Goal: Task Accomplishment & Management: Manage account settings

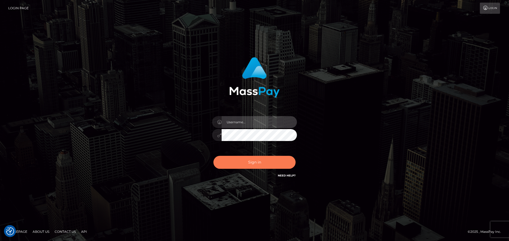
type input "Bedis"
click at [252, 167] on button "Sign in" at bounding box center [254, 162] width 82 height 13
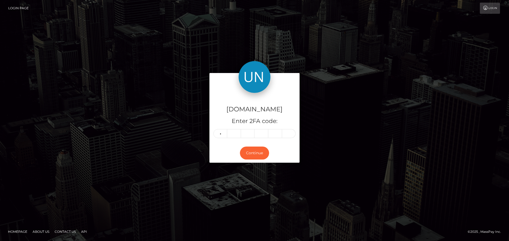
type input "6"
type input "4"
type input "2"
type input "4"
type input "9"
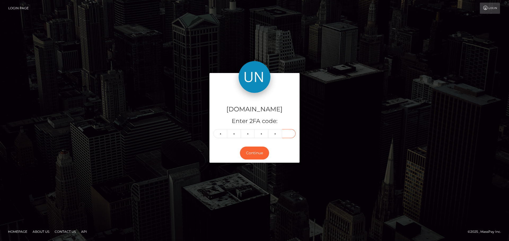
type input "5"
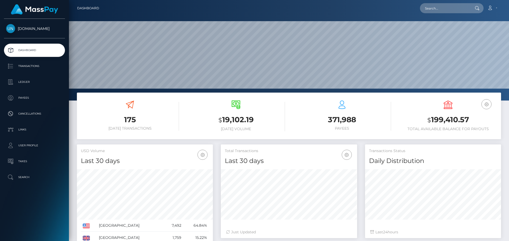
scroll to position [94, 136]
click at [428, 7] on input "text" at bounding box center [445, 8] width 50 height 10
paste input "denichilosabino@gmail.com"
click at [458, 9] on input "denichilosabino@gmail.com" at bounding box center [445, 8] width 50 height 10
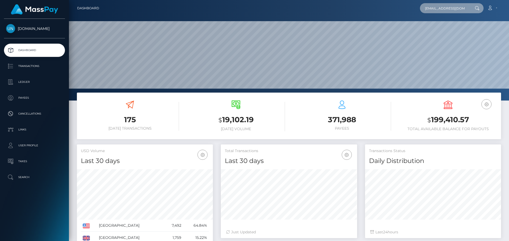
click at [458, 9] on input "denichilosabino@gmail.com" at bounding box center [445, 8] width 50 height 10
paste input "gr4kwn2yhd@privaterelay.appleid"
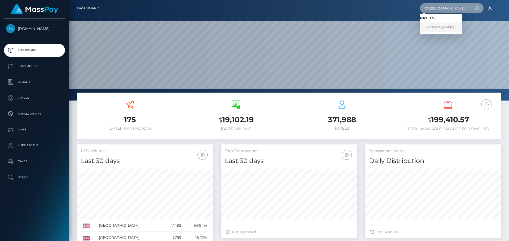
type input "[EMAIL_ADDRESS][DOMAIN_NAME]"
click at [439, 26] on link "SABINO DE NICHILO" at bounding box center [441, 28] width 42 height 10
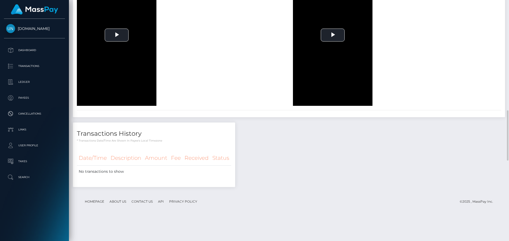
scroll to position [689, 0]
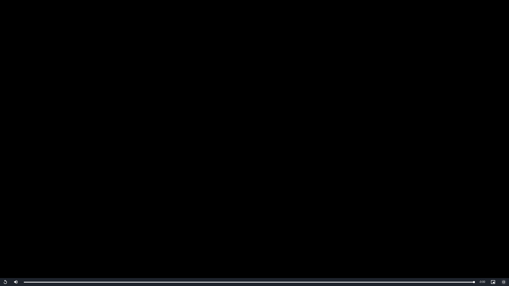
click at [502, 241] on span "Video Player" at bounding box center [503, 282] width 11 height 0
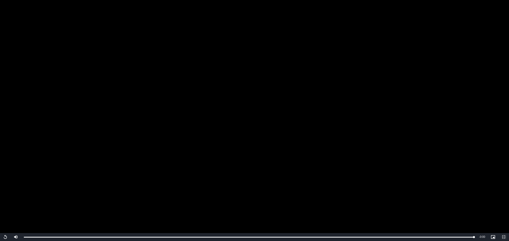
scroll to position [848, 0]
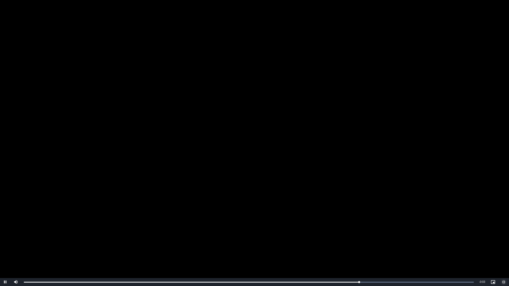
click at [505, 241] on span "Video Player" at bounding box center [503, 282] width 11 height 0
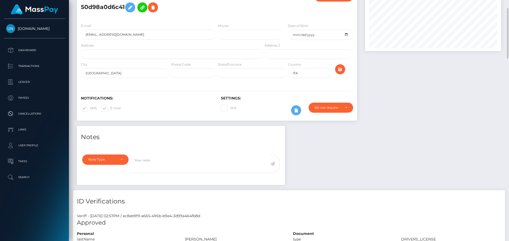
scroll to position [0, 0]
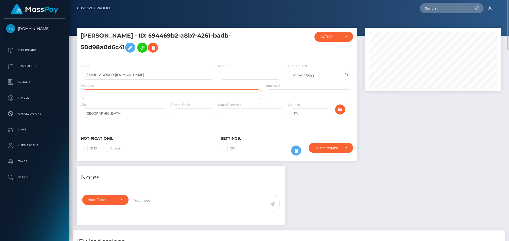
click at [141, 96] on input "text" at bounding box center [172, 95] width 182 height 10
paste input "Via Maia 12, 00175 Rome, Italy"
drag, startPoint x: 114, startPoint y: 94, endPoint x: 105, endPoint y: 93, distance: 8.5
click at [105, 93] on input "Via Maia 12, 00175 Rome, Italy" at bounding box center [172, 95] width 182 height 10
type input "Via Maia 12, Rome, Italy"
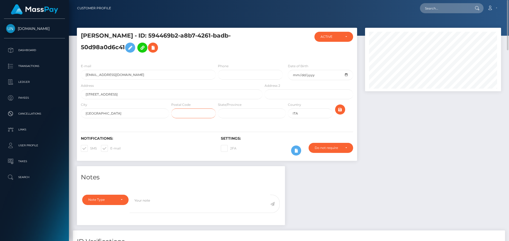
click at [203, 117] on input "text" at bounding box center [193, 114] width 45 height 10
paste input "00175"
type input "00175"
drag, startPoint x: 139, startPoint y: 95, endPoint x: 104, endPoint y: 93, distance: 35.0
click at [104, 93] on input "Via Maia 12, Rome, Italy" at bounding box center [172, 95] width 182 height 10
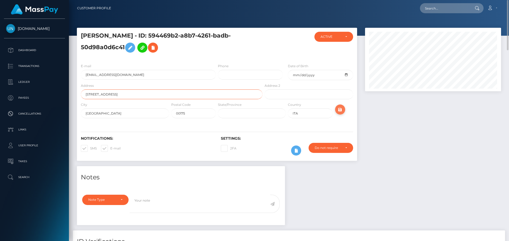
type input "Via Maia 12"
click at [340, 111] on icon "submit" at bounding box center [340, 110] width 6 height 7
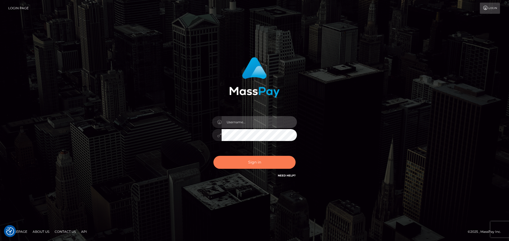
type input "Bedis"
click at [261, 164] on button "Sign in" at bounding box center [254, 162] width 82 height 13
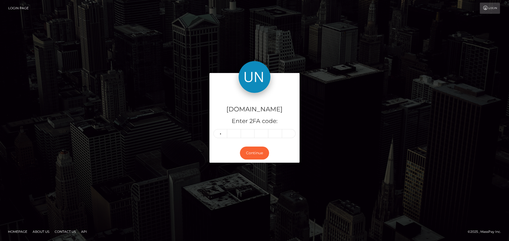
type input "1"
type input "2"
type input "4"
type input "6"
type input "5"
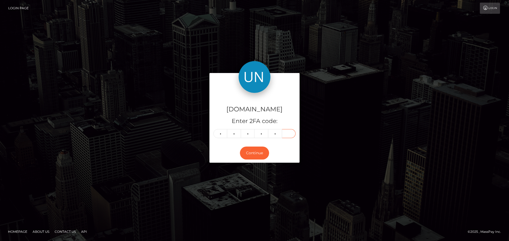
type input "0"
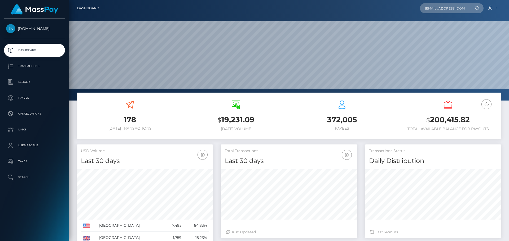
scroll to position [94, 136]
click at [451, 9] on input "jercruz05@gmail.com" at bounding box center [445, 8] width 50 height 10
click at [445, 10] on input "jercruz05@gmail.com" at bounding box center [445, 8] width 50 height 10
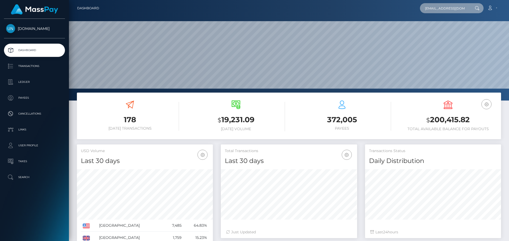
click at [445, 10] on input "jercruz05@gmail.com" at bounding box center [445, 8] width 50 height 10
click at [449, 11] on input "jercruz05@gmail.com" at bounding box center [445, 8] width 50 height 10
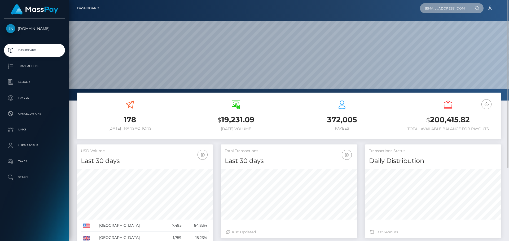
paste input "raymonique01"
type input "[EMAIL_ADDRESS][DOMAIN_NAME]"
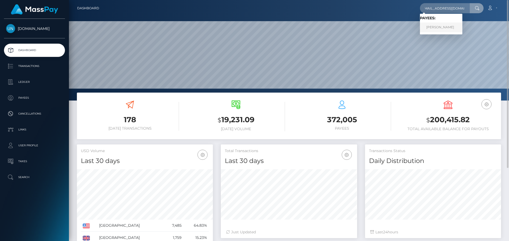
click at [448, 25] on link "LORAINA MONIQUE ALVARRAN" at bounding box center [441, 28] width 42 height 10
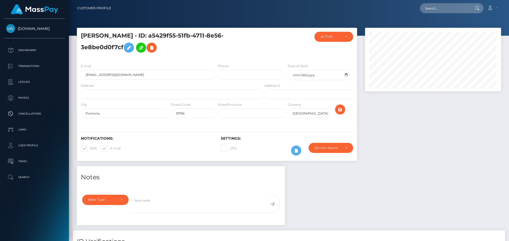
scroll to position [64, 136]
click at [134, 94] on input "text" at bounding box center [172, 95] width 182 height 10
paste input "[STREET_ADDRESS]"
drag, startPoint x: 135, startPoint y: 95, endPoint x: 105, endPoint y: 94, distance: 30.2
click at [105, 94] on input "1139 E 7th st Pomona Ca, 91766" at bounding box center [172, 95] width 182 height 10
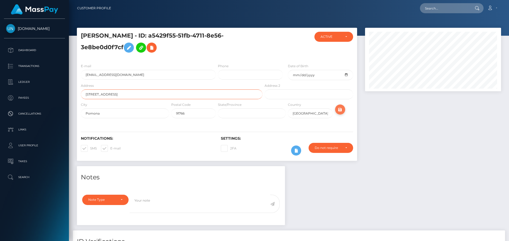
type input "[STREET_ADDRESS]"
click at [337, 108] on icon "submit" at bounding box center [340, 110] width 6 height 7
